Goal: Navigation & Orientation: Find specific page/section

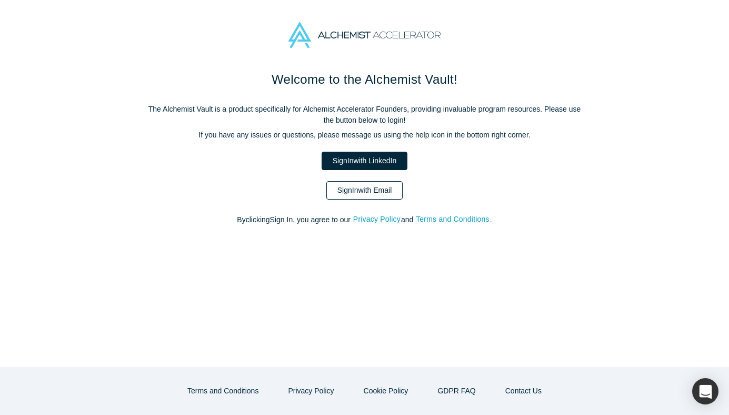
click at [362, 187] on link "Sign In with Email" at bounding box center [364, 190] width 77 height 18
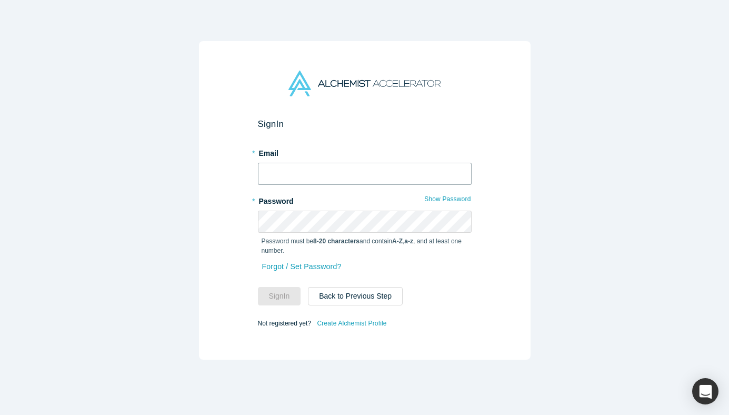
click at [351, 178] on input "text" at bounding box center [365, 174] width 214 height 22
type input "[PERSON_NAME][EMAIL_ADDRESS][DOMAIN_NAME]"
click at [284, 308] on form "Sign In * Email [PERSON_NAME][EMAIL_ADDRESS][DOMAIN_NAME] * Password Show Passw…" at bounding box center [365, 224] width 214 height 212
click at [278, 290] on button "Sign In" at bounding box center [279, 296] width 43 height 18
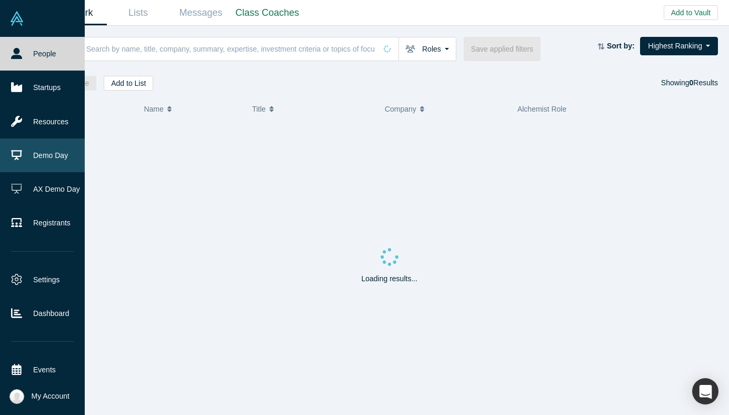
click at [18, 160] on link "Demo Day" at bounding box center [42, 155] width 85 height 34
